Goal: Task Accomplishment & Management: Complete application form

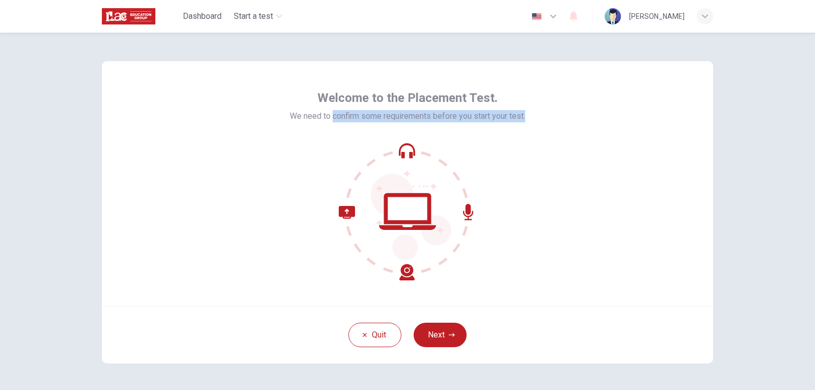
drag, startPoint x: 330, startPoint y: 117, endPoint x: 527, endPoint y: 120, distance: 197.7
click at [527, 120] on div "Welcome to the Placement Test. We need to confirm some requirements before you …" at bounding box center [407, 183] width 611 height 245
click at [497, 202] on div at bounding box center [407, 212] width 235 height 138
drag, startPoint x: 288, startPoint y: 114, endPoint x: 528, endPoint y: 118, distance: 240.0
click at [528, 118] on div "Welcome to the Placement Test. We need to confirm some requirements before you …" at bounding box center [407, 183] width 611 height 245
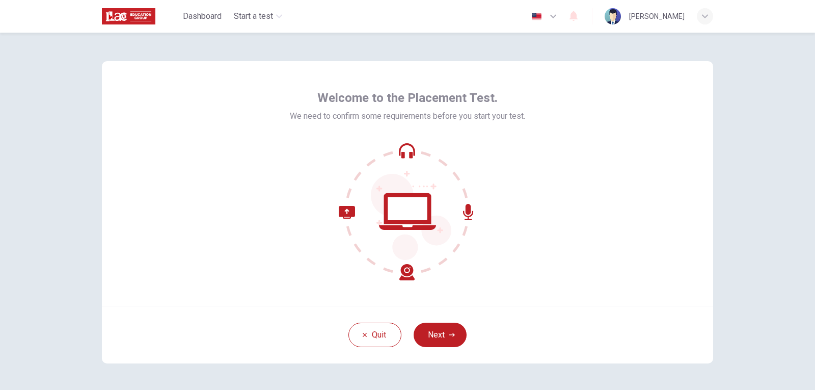
click at [498, 204] on div at bounding box center [407, 212] width 235 height 138
click at [574, 226] on div "Welcome to the Placement Test. We need to confirm some requirements before you …" at bounding box center [407, 183] width 611 height 245
click at [445, 326] on button "Next" at bounding box center [440, 335] width 53 height 24
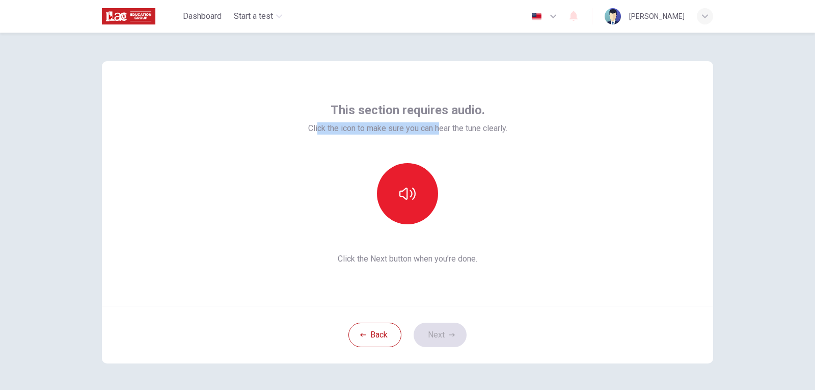
drag, startPoint x: 312, startPoint y: 130, endPoint x: 436, endPoint y: 128, distance: 124.3
click at [436, 128] on span "Click the icon to make sure you can hear the tune clearly." at bounding box center [407, 128] width 199 height 12
click at [432, 191] on button "button" at bounding box center [407, 193] width 61 height 61
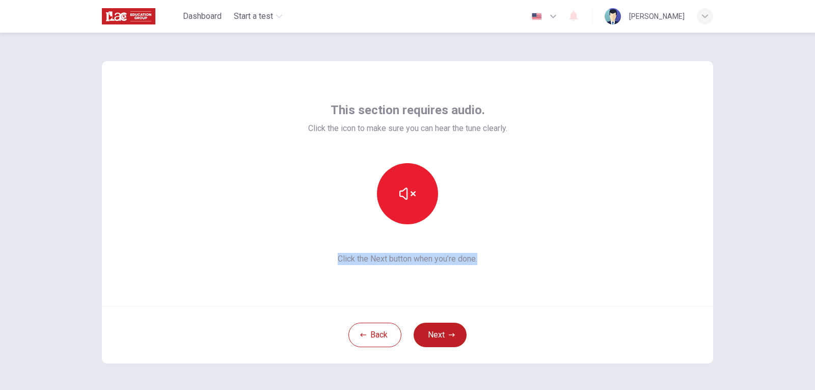
drag, startPoint x: 333, startPoint y: 256, endPoint x: 496, endPoint y: 266, distance: 162.9
click at [496, 266] on div "This section requires audio. Click the icon to make sure you can hear the tune …" at bounding box center [407, 183] width 611 height 245
click at [487, 292] on div "This section requires audio. Click the icon to make sure you can hear the tune …" at bounding box center [407, 183] width 611 height 245
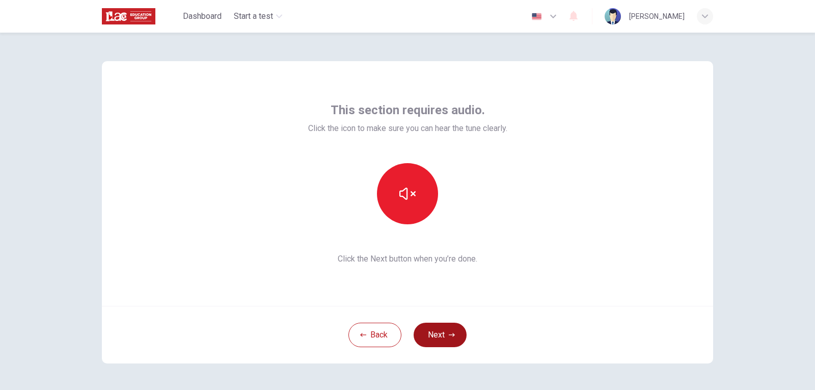
click at [444, 341] on button "Next" at bounding box center [440, 335] width 53 height 24
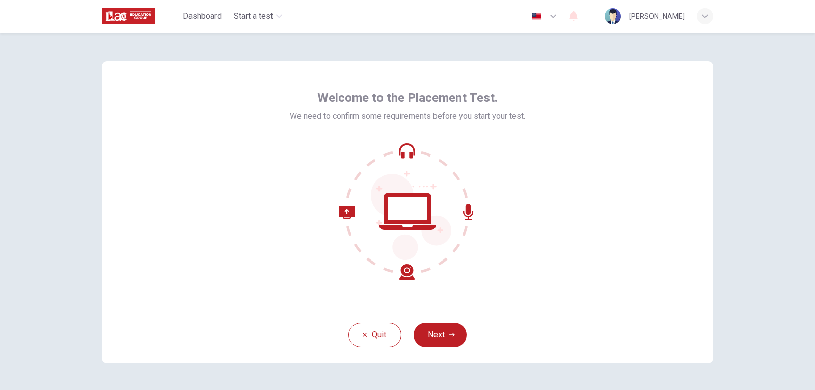
click at [554, 9] on button "button" at bounding box center [544, 16] width 37 height 20
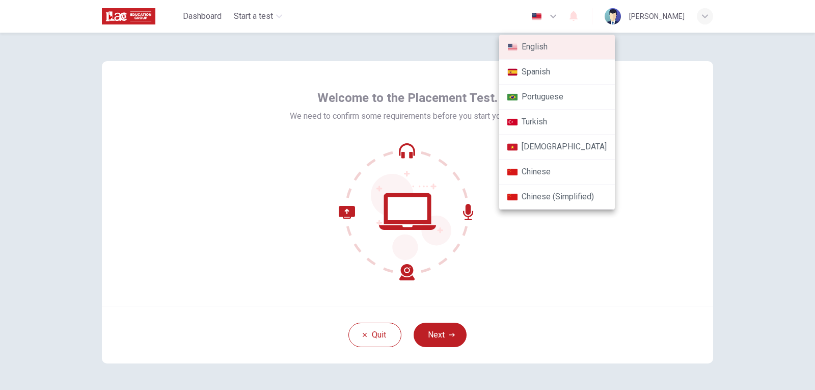
click at [558, 17] on div at bounding box center [407, 195] width 815 height 390
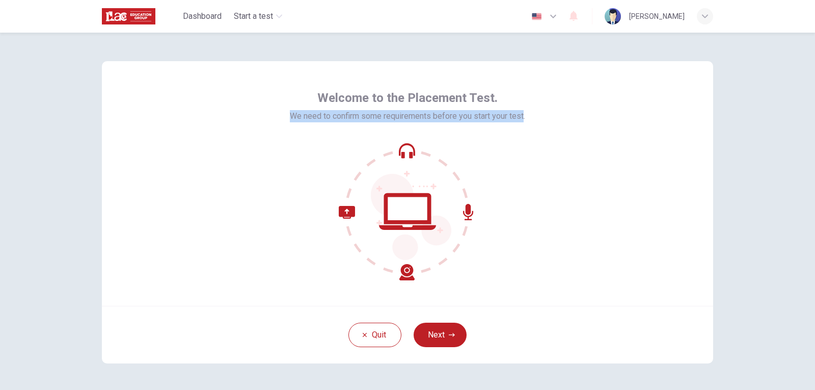
drag, startPoint x: 521, startPoint y: 115, endPoint x: 280, endPoint y: 109, distance: 241.1
click at [280, 109] on div "Welcome to the Placement Test. We need to confirm some requirements before you …" at bounding box center [407, 183] width 611 height 245
